Goal: Task Accomplishment & Management: Complete application form

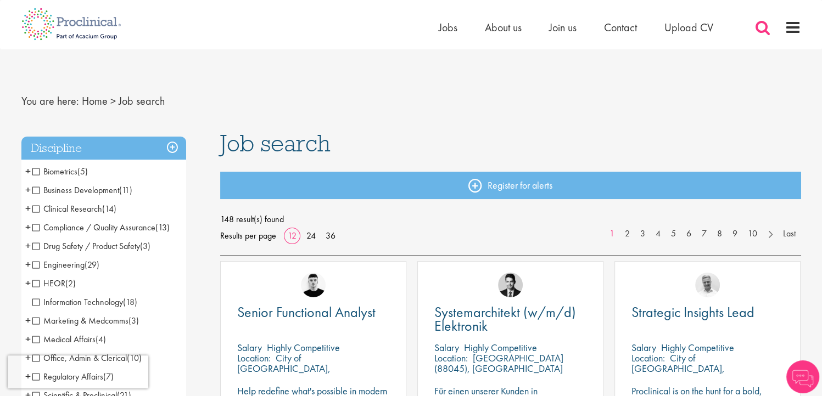
click at [758, 32] on span at bounding box center [763, 27] width 16 height 16
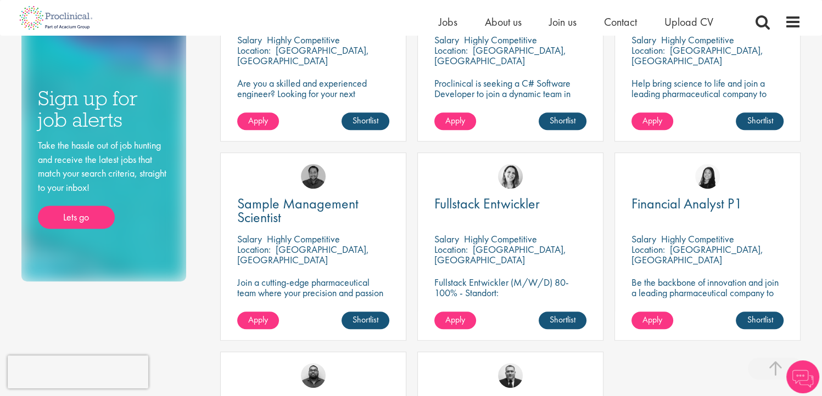
scroll to position [554, 0]
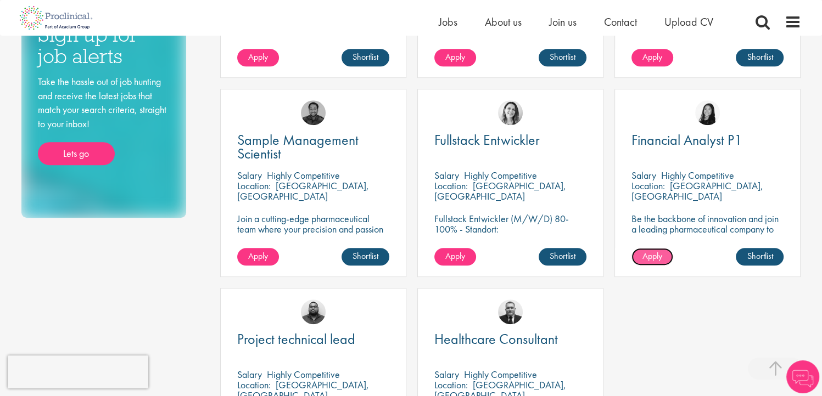
click at [651, 257] on span "Apply" at bounding box center [652, 256] width 20 height 12
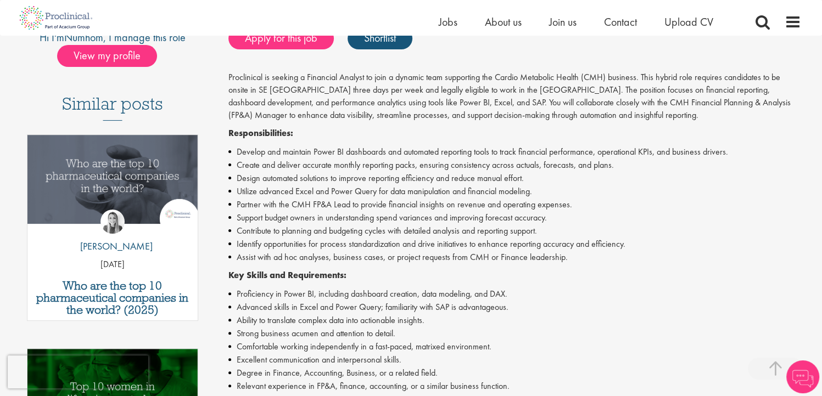
scroll to position [249, 0]
